Goal: Information Seeking & Learning: Find specific fact

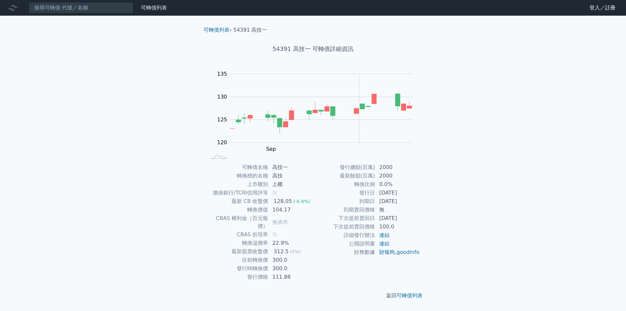
click at [141, 106] on div "可轉債列表 財務數據 可轉債列表 財務數據 登入／註冊 登入／註冊 可轉債列表 › 54391 高技一 54391 高技一 可轉債詳細資訊 Zoom Out …" at bounding box center [313, 155] width 626 height 311
